Goal: Obtain resource: Obtain resource

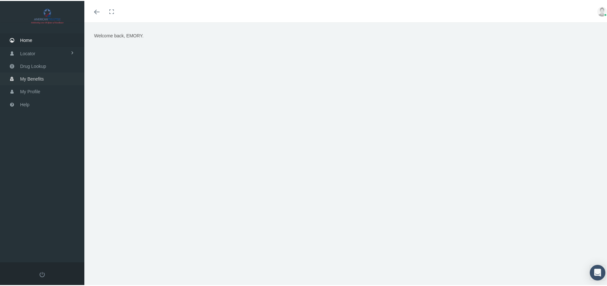
click at [41, 78] on span "My Benefits" at bounding box center [32, 78] width 24 height 12
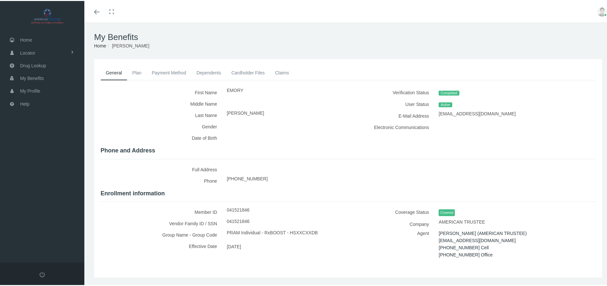
click at [26, 41] on span "Home" at bounding box center [26, 39] width 12 height 12
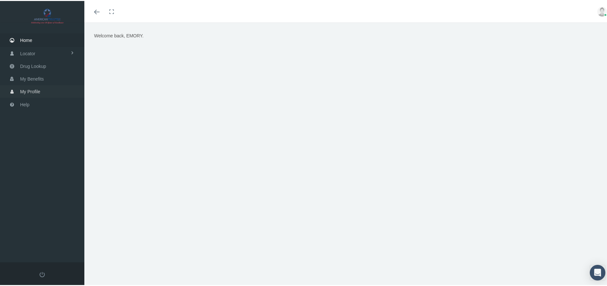
click at [39, 91] on span "My Profile" at bounding box center [30, 90] width 20 height 12
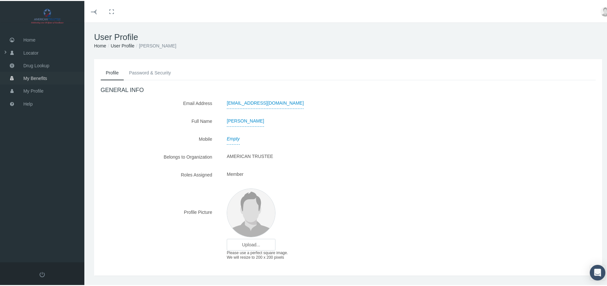
click at [44, 75] on span "My Benefits" at bounding box center [35, 77] width 24 height 12
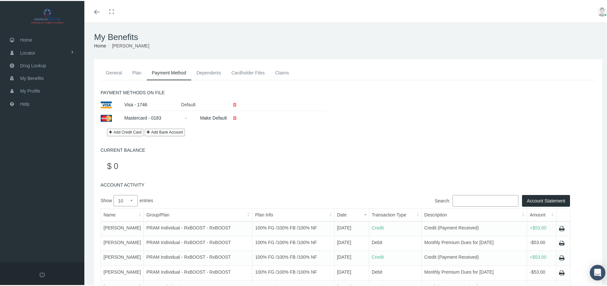
click at [258, 71] on link "Cardholder Files" at bounding box center [248, 72] width 44 height 14
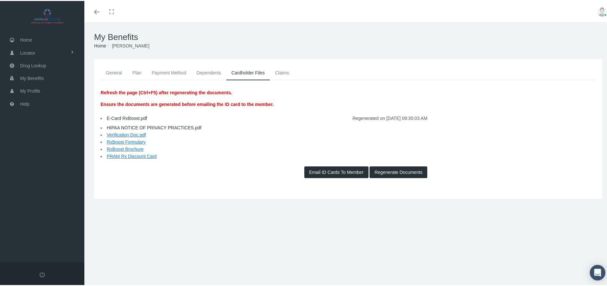
click at [321, 170] on button "Email ID Cards To Member" at bounding box center [337, 171] width 64 height 12
click at [393, 170] on button "Regenerate Documents" at bounding box center [399, 171] width 58 height 12
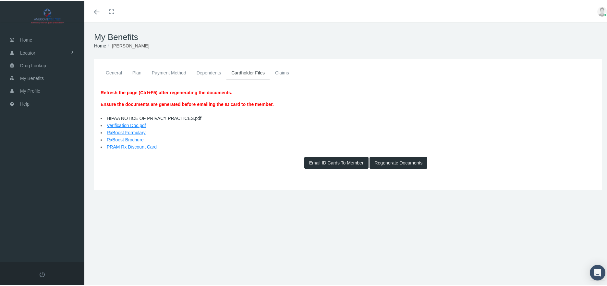
click at [140, 147] on link "PRAM Rx Discount Card" at bounding box center [132, 145] width 50 height 5
click at [400, 162] on button "Regenerate Documents" at bounding box center [399, 162] width 58 height 12
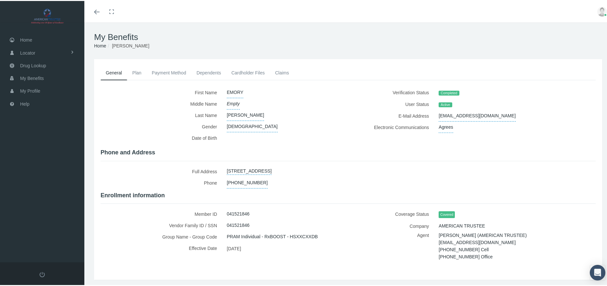
click at [249, 74] on link "Cardholder Files" at bounding box center [248, 72] width 44 height 14
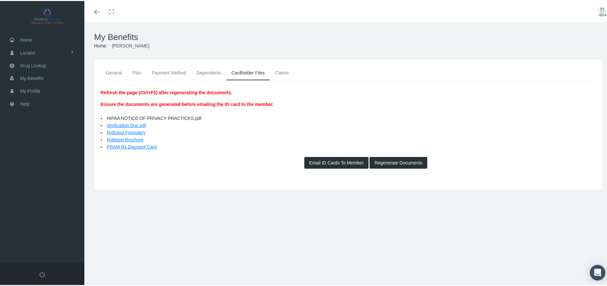
click at [408, 229] on div "My Benefits Home Groups Members EMORY FAIN General Plan Payment Method Dependen…" at bounding box center [348, 156] width 528 height 271
click at [32, 93] on span "My Profile" at bounding box center [30, 90] width 20 height 12
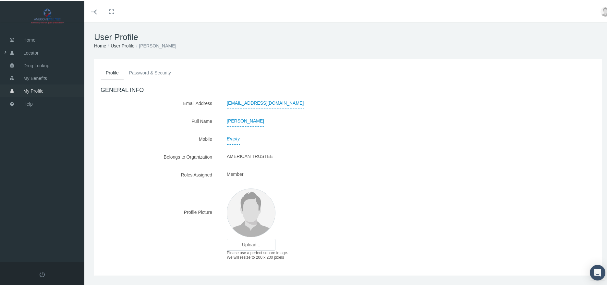
click at [50, 85] on link "My Profile" at bounding box center [42, 89] width 84 height 13
click at [44, 64] on span "Drug Lookup" at bounding box center [36, 64] width 26 height 12
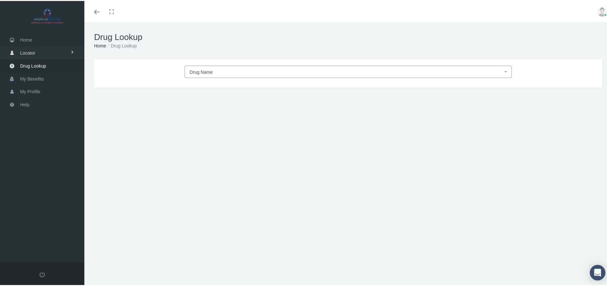
click at [35, 54] on span "Locator" at bounding box center [27, 52] width 15 height 12
click at [31, 43] on span "Home" at bounding box center [26, 39] width 12 height 12
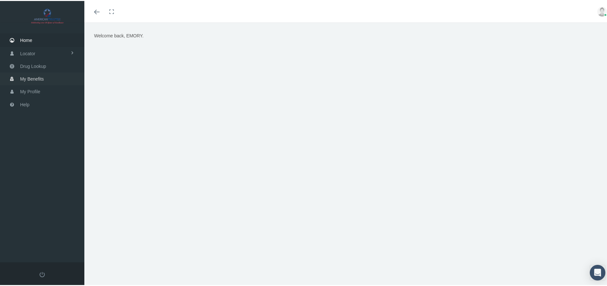
click at [35, 77] on span "My Benefits" at bounding box center [32, 78] width 24 height 12
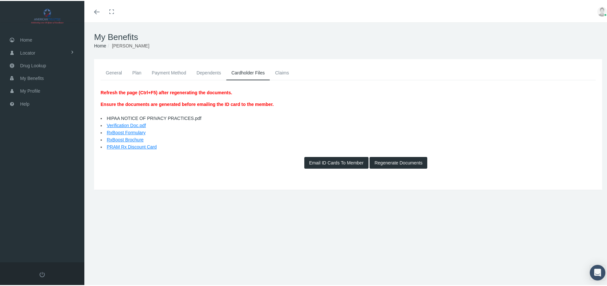
click at [129, 124] on link "Verification Doc.pdf" at bounding box center [126, 124] width 39 height 5
click at [134, 71] on link "Plan" at bounding box center [136, 72] width 19 height 14
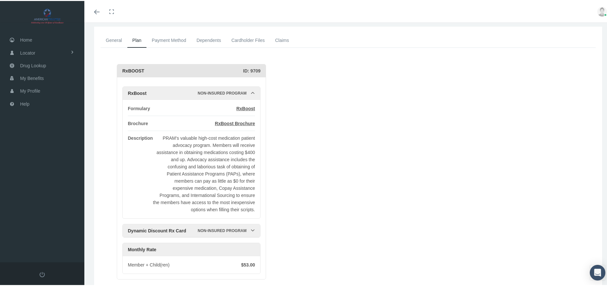
scroll to position [26, 0]
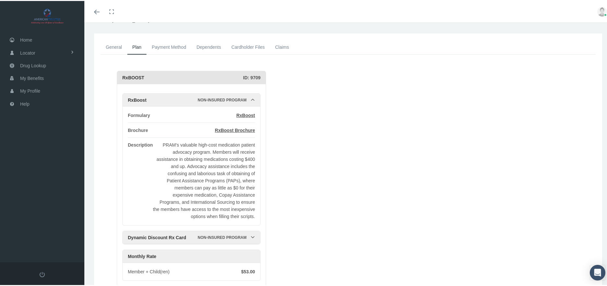
click at [252, 48] on link "Cardholder Files" at bounding box center [248, 46] width 44 height 14
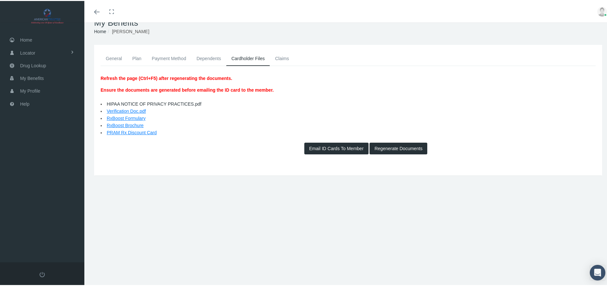
click at [139, 132] on link "PRAM Rx Discount Card" at bounding box center [132, 131] width 50 height 5
